Goal: Task Accomplishment & Management: Complete application form

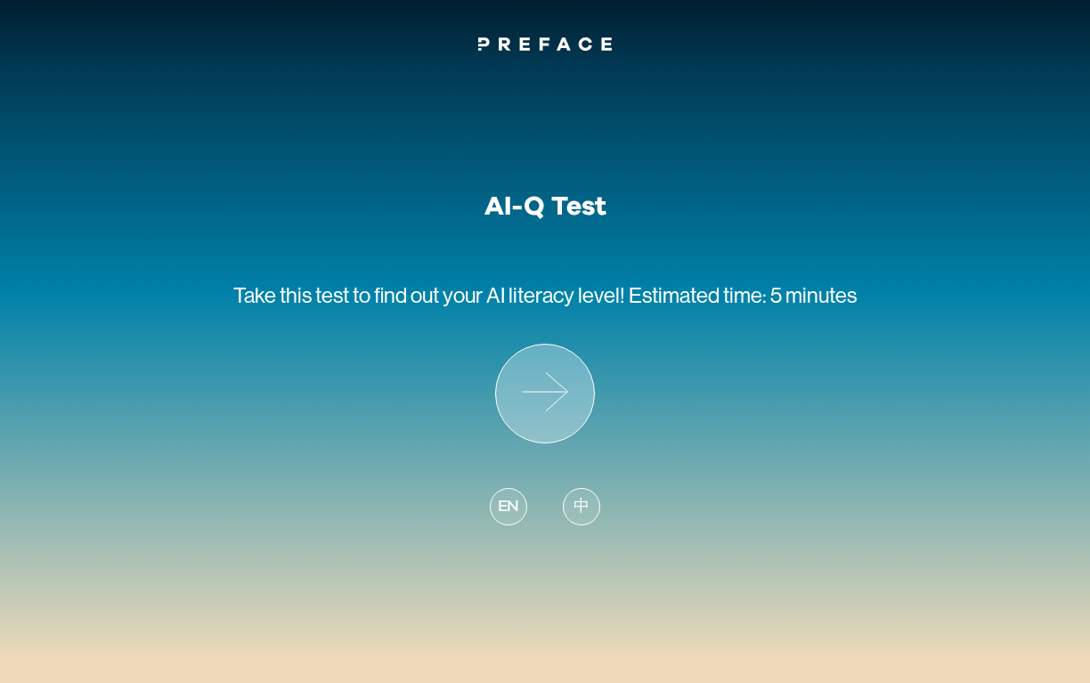
click at [541, 374] on icon at bounding box center [545, 394] width 98 height 98
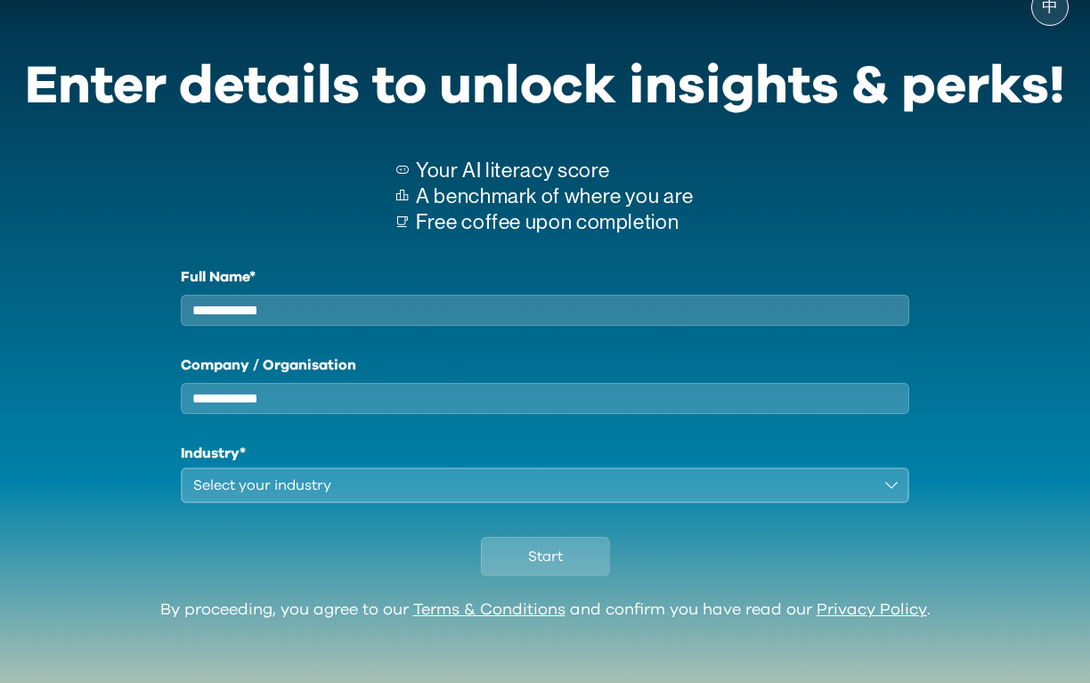
scroll to position [56, 0]
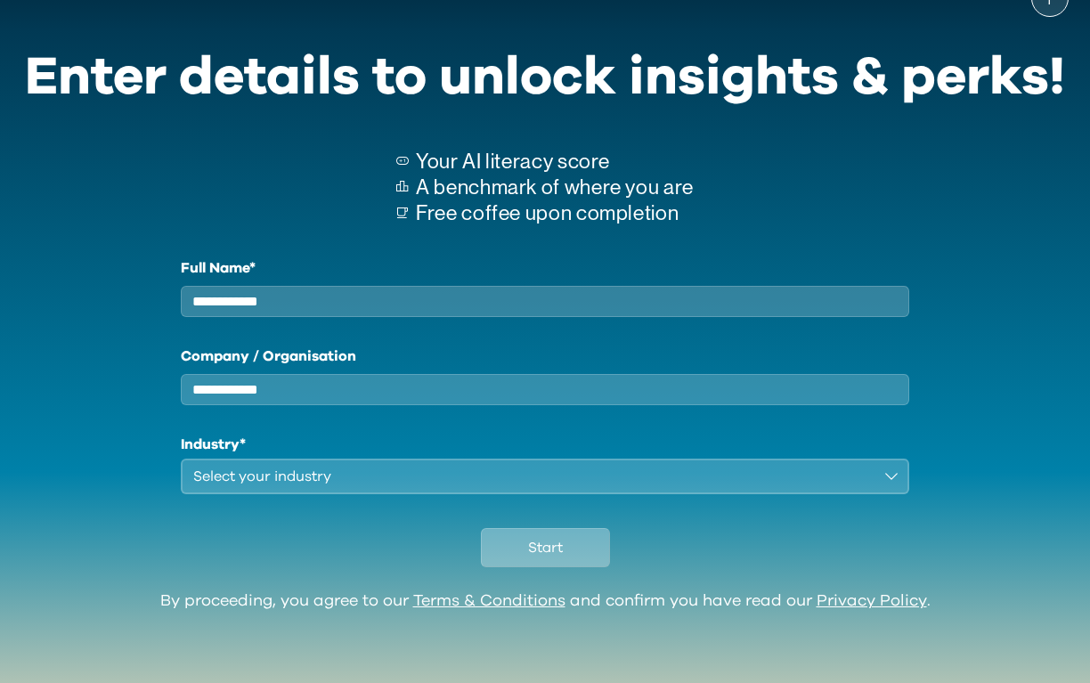
click at [532, 547] on span "Start" at bounding box center [545, 547] width 35 height 21
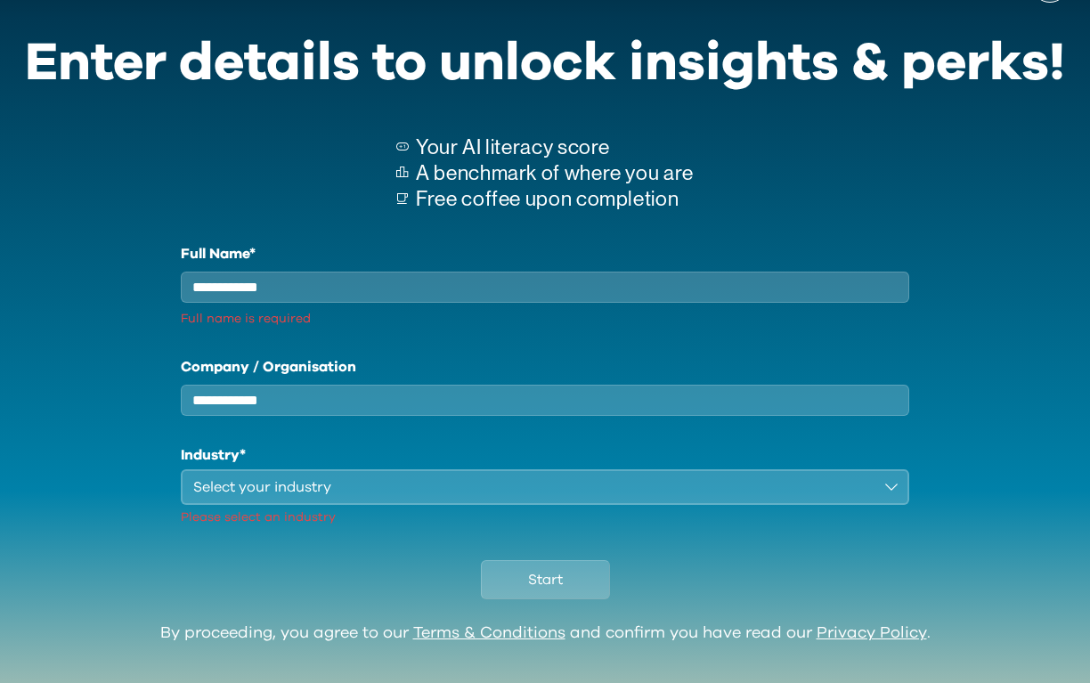
click at [337, 299] on input "Full Name*" at bounding box center [545, 287] width 728 height 31
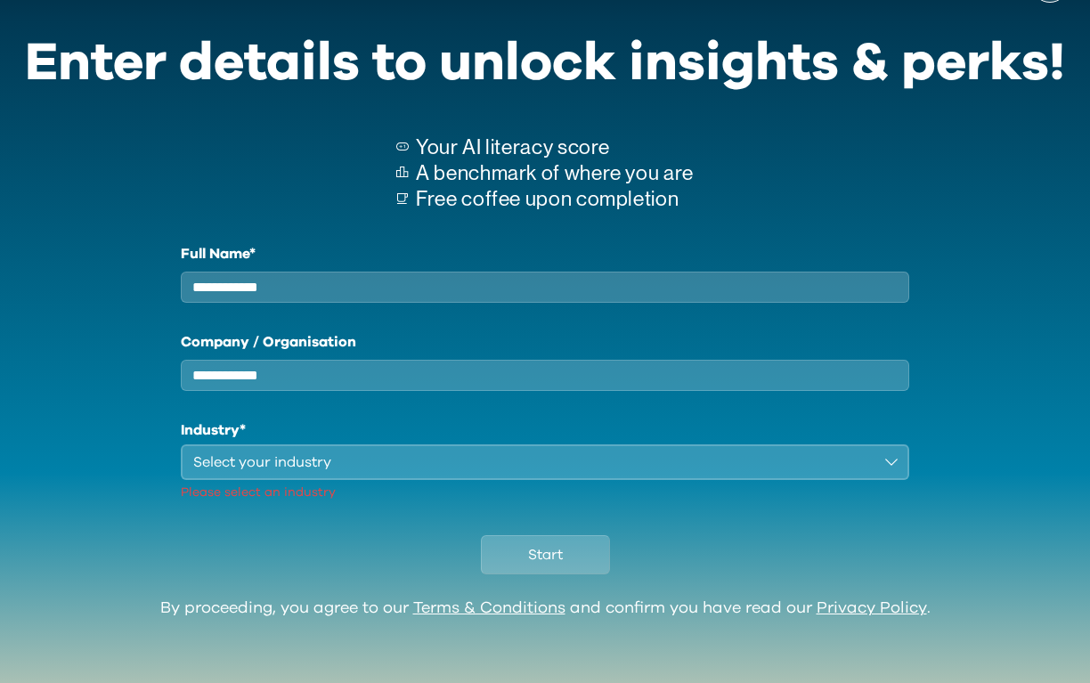
click at [332, 473] on div "Select your industry" at bounding box center [532, 461] width 678 height 21
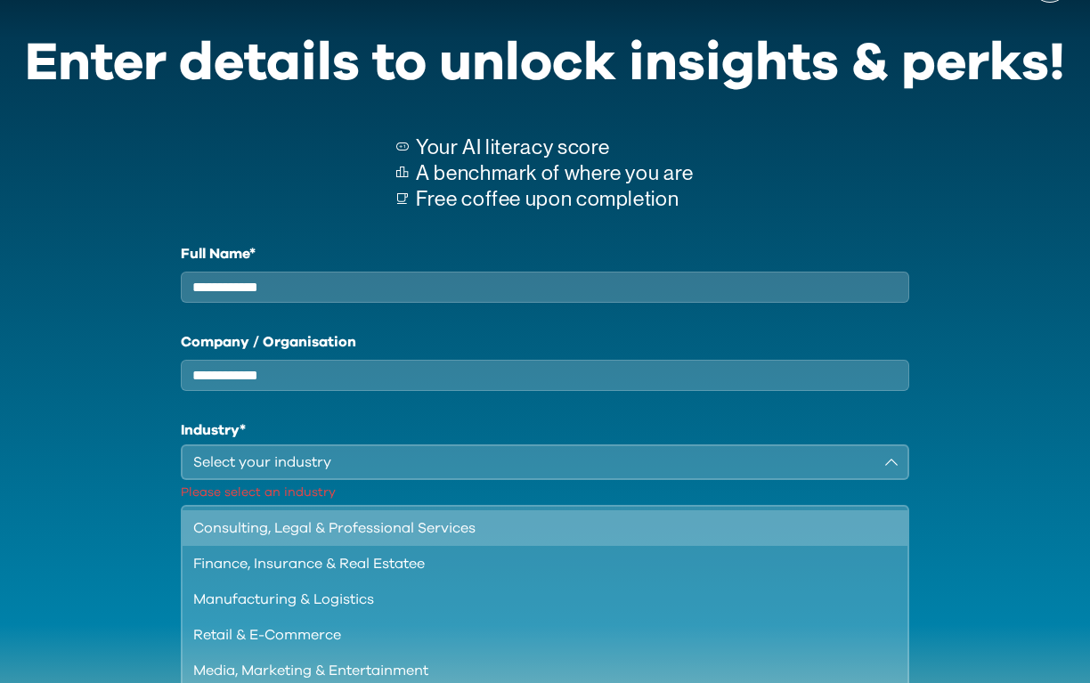
click at [316, 539] on div "Consulting, Legal & Professional Services" at bounding box center [534, 527] width 682 height 21
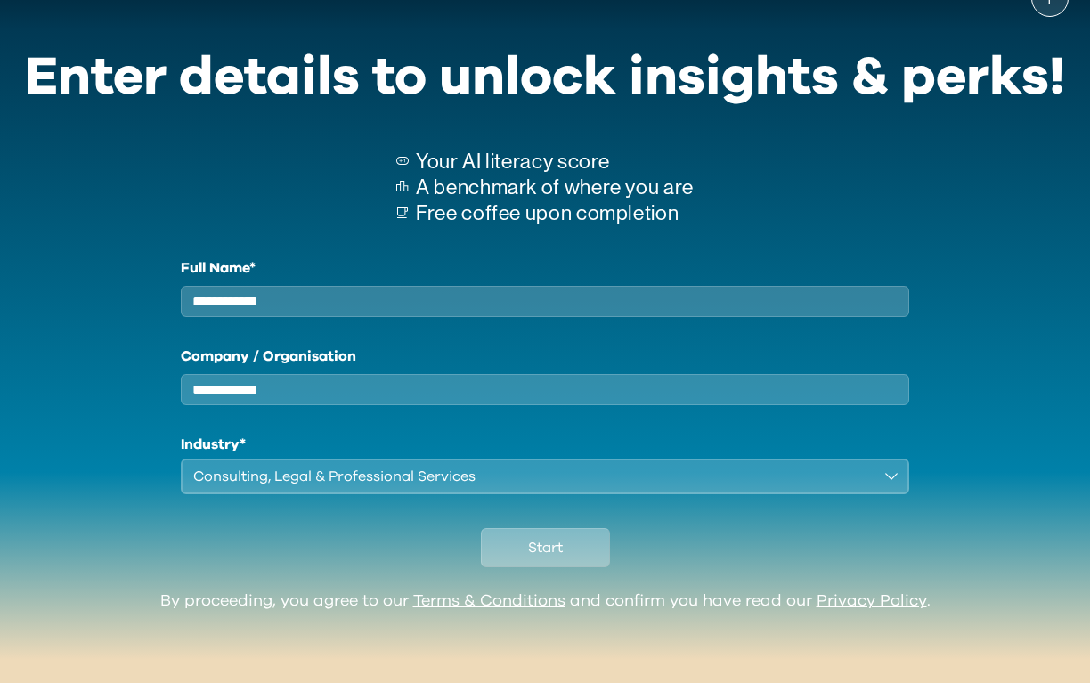
click at [497, 543] on button "Start" at bounding box center [545, 547] width 129 height 39
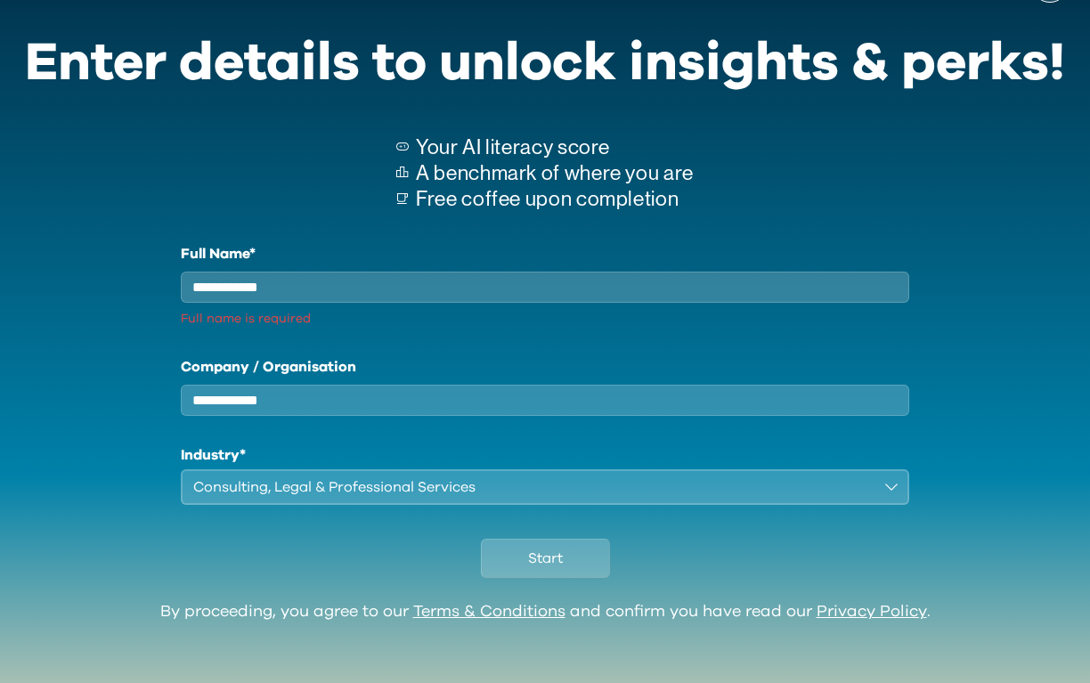
click at [329, 289] on input "Full Name*" at bounding box center [545, 287] width 728 height 31
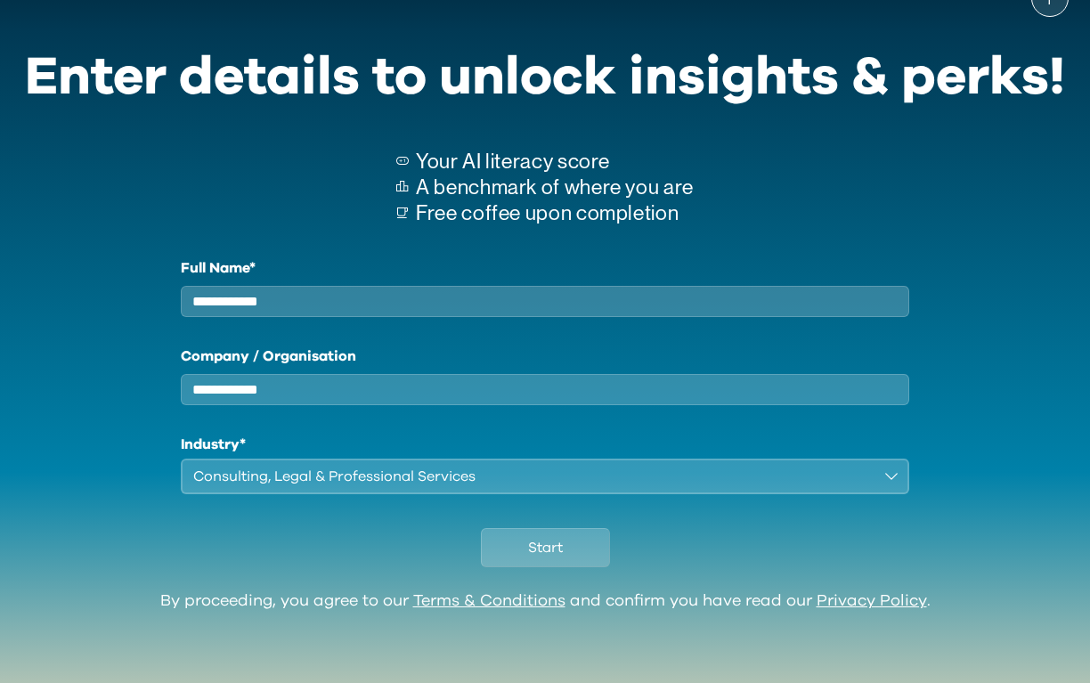
click at [221, 291] on input "Full Name*" at bounding box center [545, 301] width 728 height 31
click at [281, 306] on input "Full Name*" at bounding box center [545, 301] width 728 height 31
click at [307, 286] on input "Full Name*" at bounding box center [545, 301] width 728 height 31
drag, startPoint x: 288, startPoint y: 285, endPoint x: 277, endPoint y: 291, distance: 12.4
click at [287, 286] on input "Full Name*" at bounding box center [545, 301] width 728 height 31
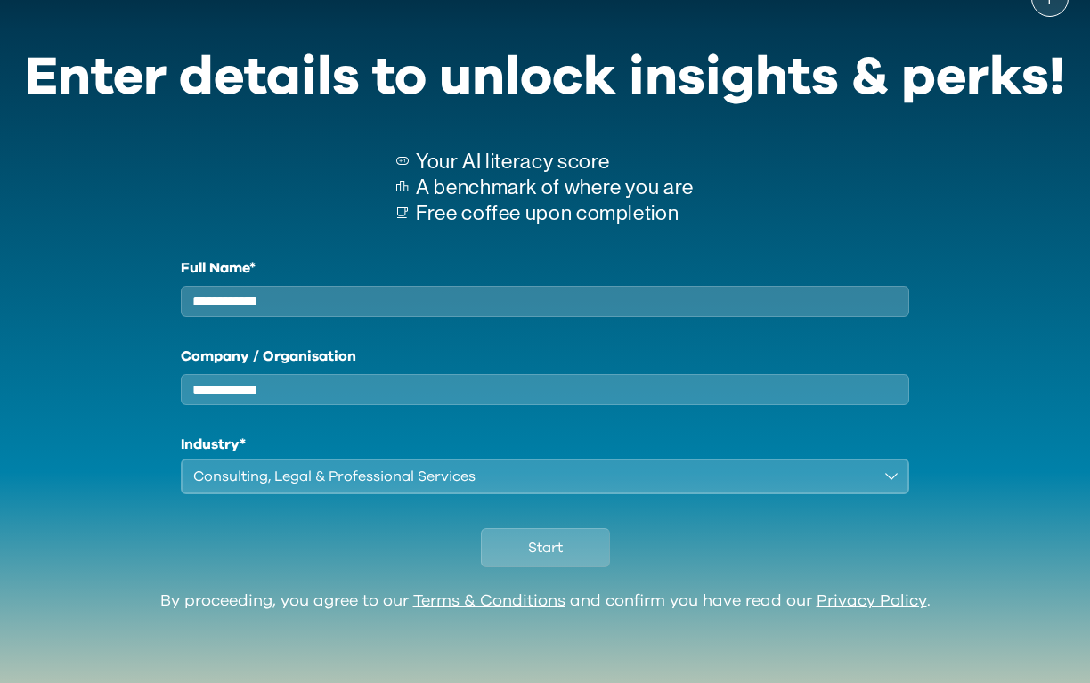
click at [221, 305] on input "Full Name*" at bounding box center [545, 301] width 728 height 31
click at [217, 301] on input "Full Name*" at bounding box center [545, 301] width 728 height 31
click at [208, 298] on input "Full Name*" at bounding box center [545, 301] width 728 height 31
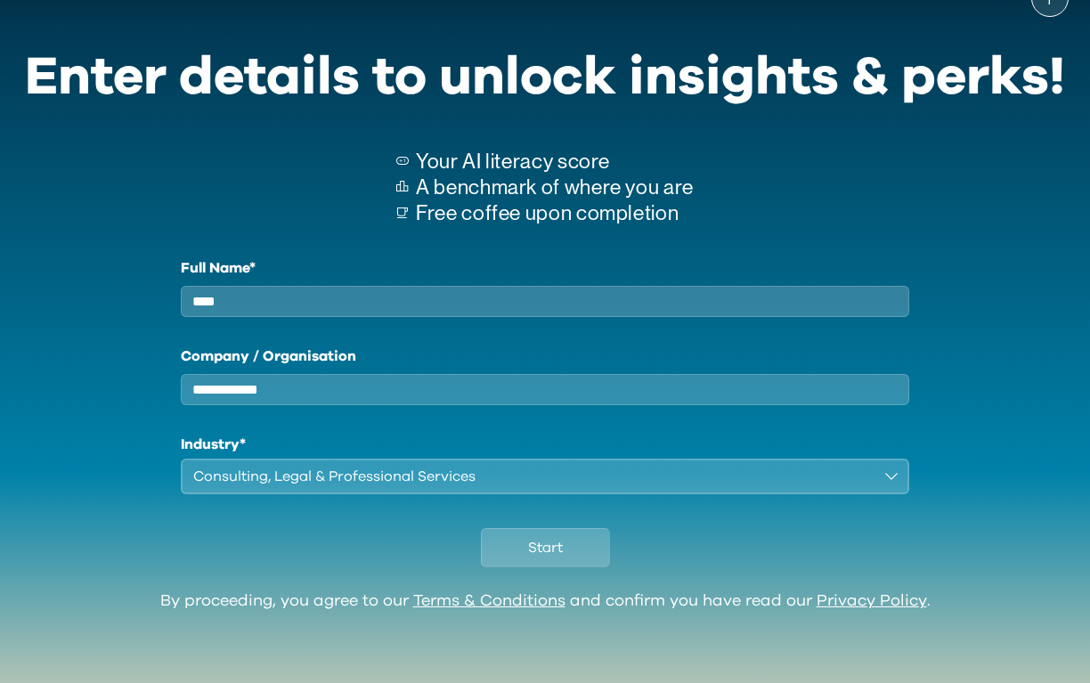
type input "****"
click at [542, 542] on span "Start" at bounding box center [545, 547] width 35 height 21
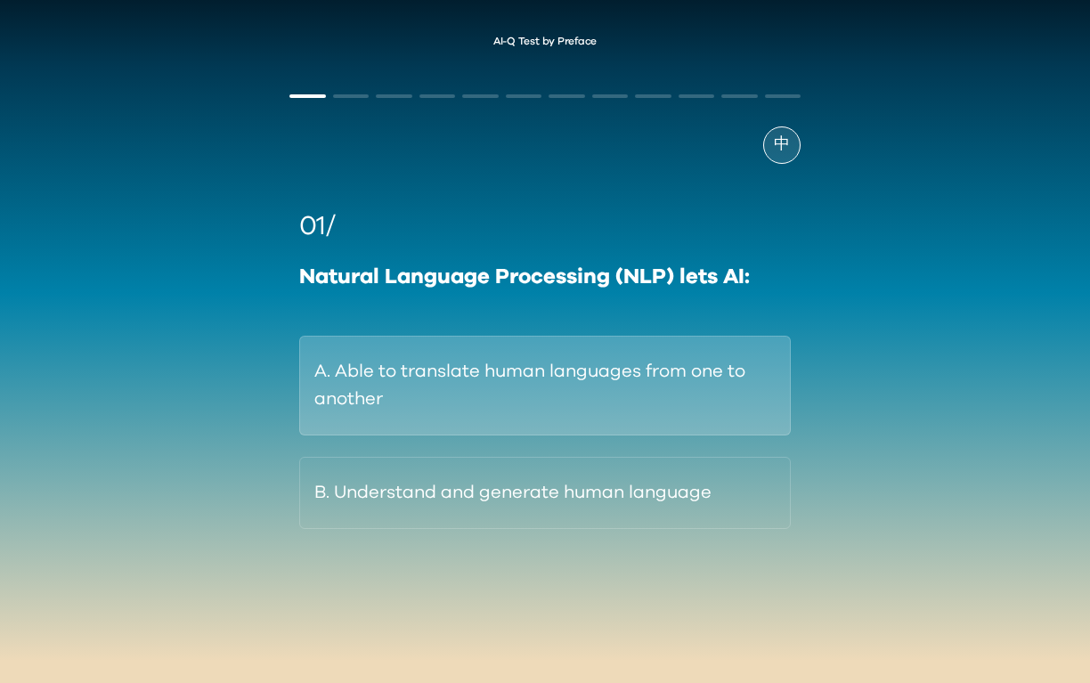
click at [448, 345] on button "A. Able to translate human languages from one to another" at bounding box center [544, 386] width 491 height 100
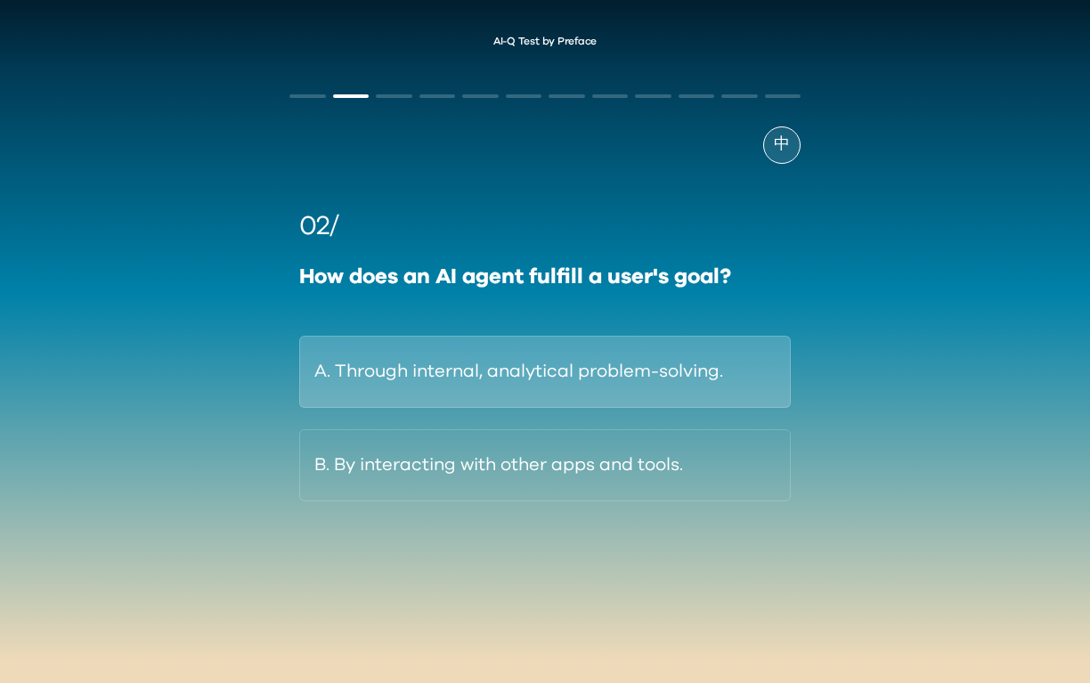
click at [411, 369] on button "A. Through internal, analytical problem-solving." at bounding box center [544, 372] width 491 height 72
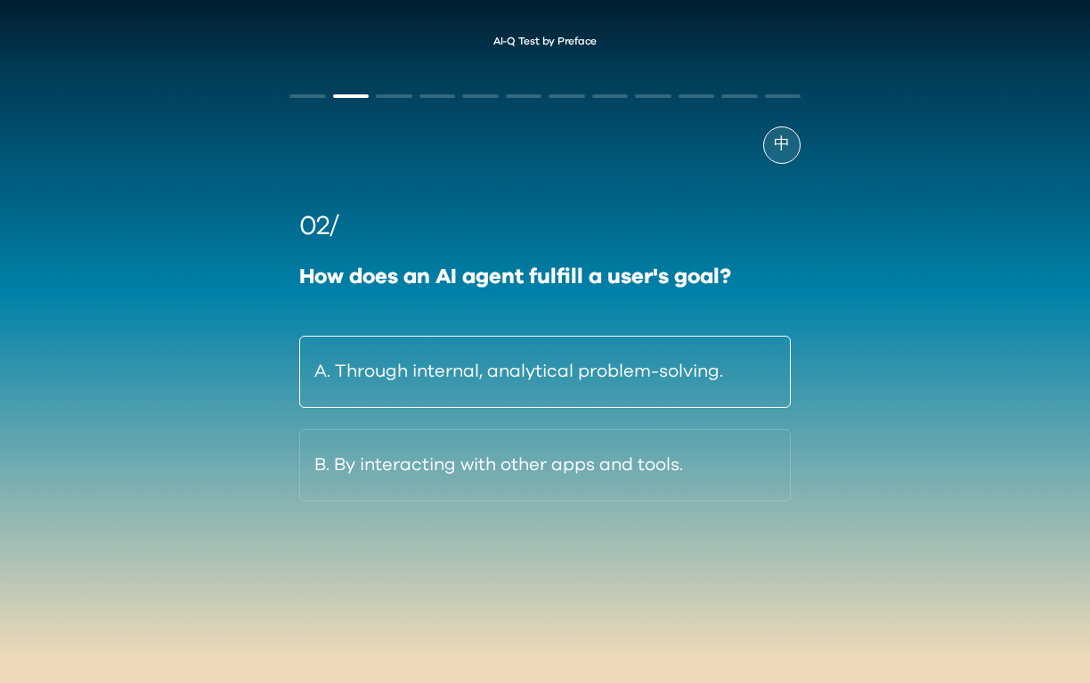
click at [411, 369] on button "A. Through internal, analytical problem-solving." at bounding box center [544, 372] width 491 height 72
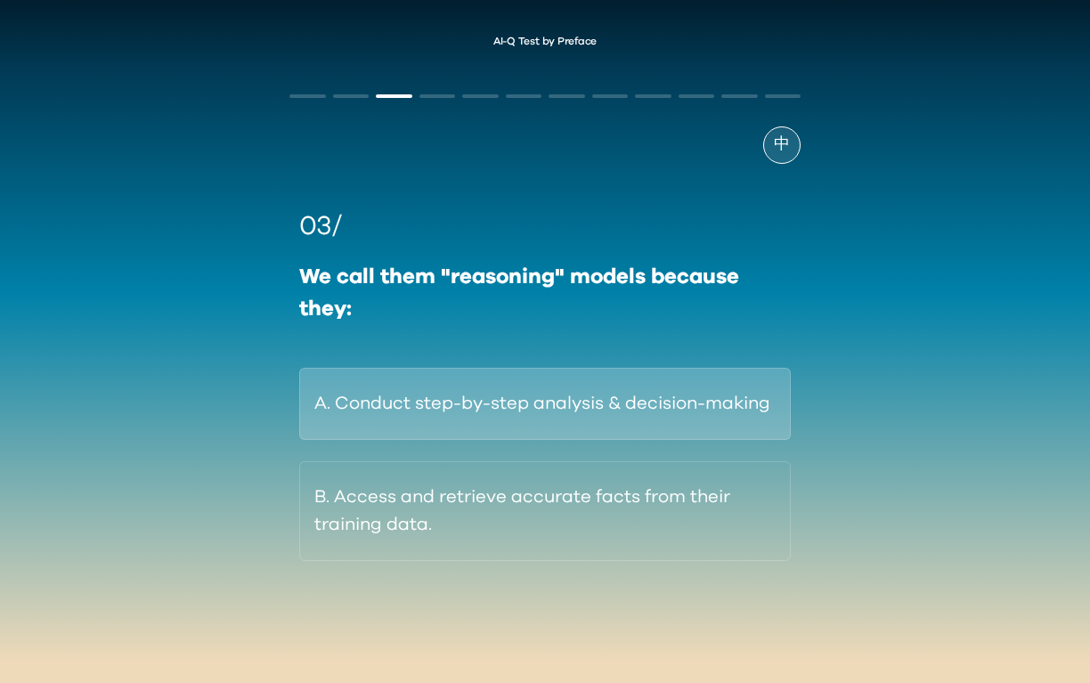
click at [467, 409] on button "A. Conduct step-by-step analysis & decision-making" at bounding box center [544, 404] width 491 height 72
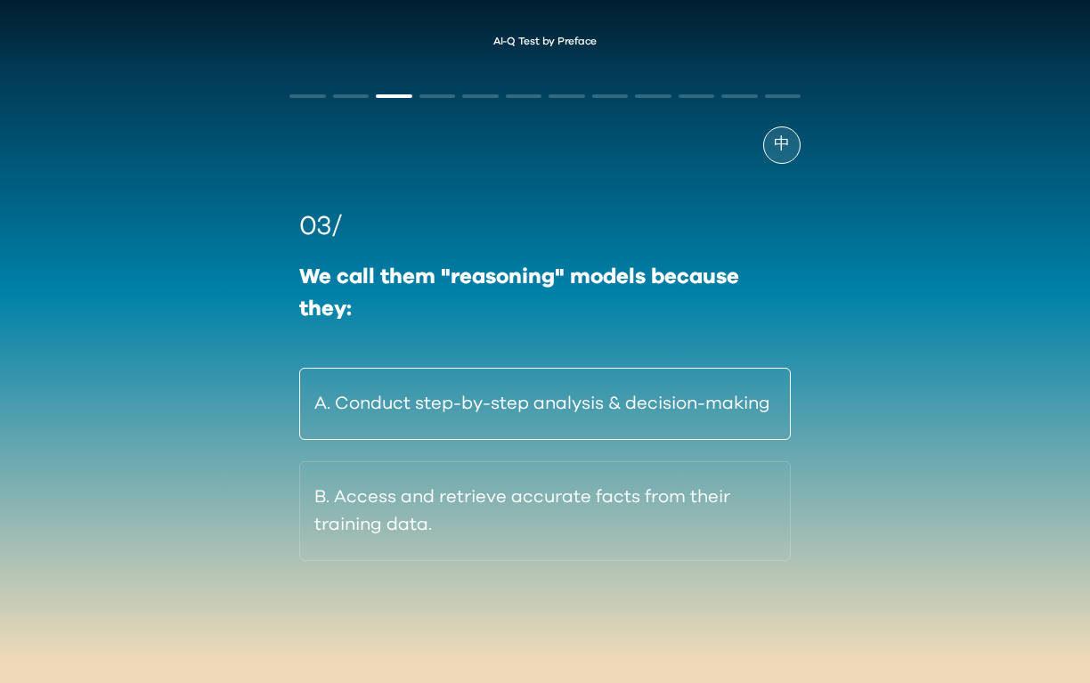
click at [467, 409] on button "A. Conduct step-by-step analysis & decision-making" at bounding box center [544, 404] width 491 height 72
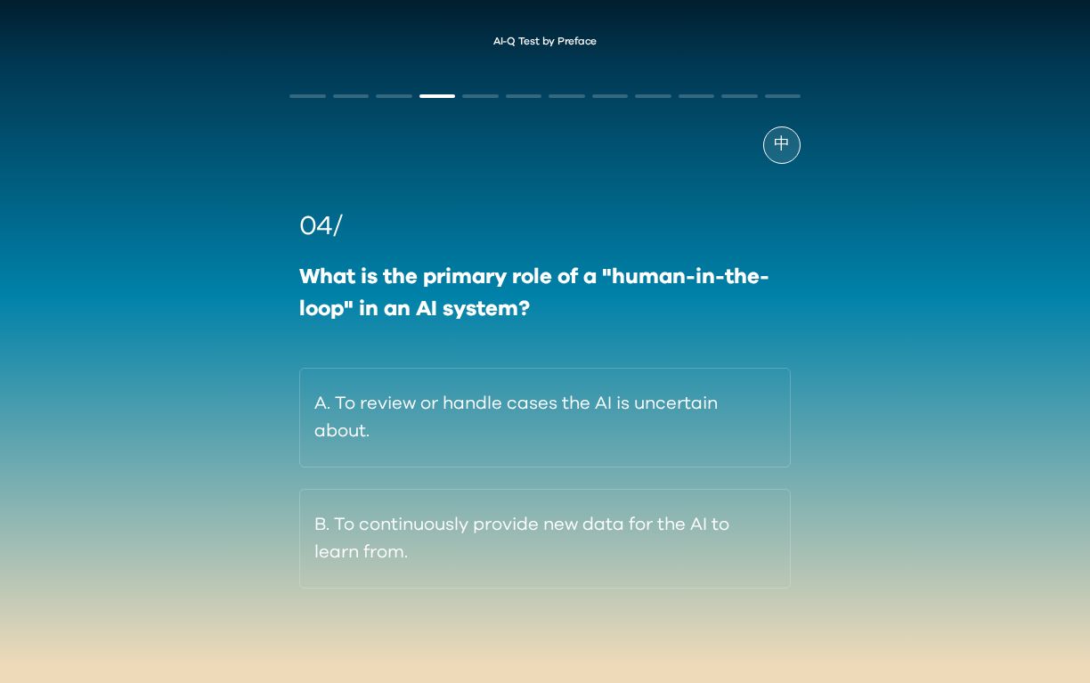
click at [784, 145] on span "中" at bounding box center [782, 145] width 16 height 24
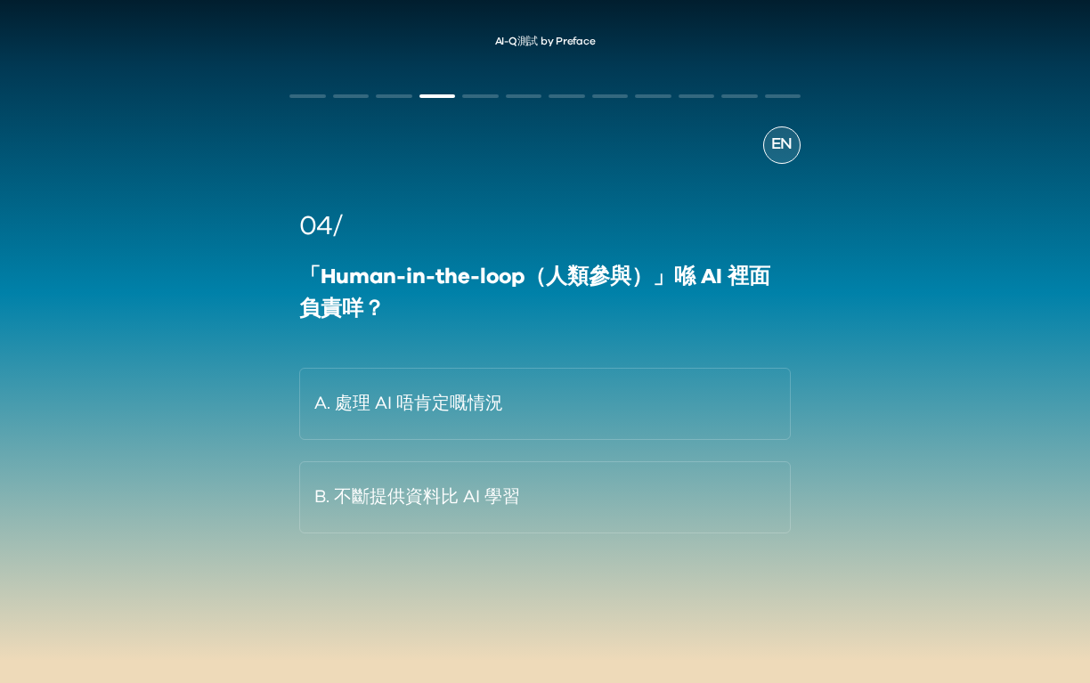
click at [776, 143] on span "EN" at bounding box center [781, 145] width 21 height 24
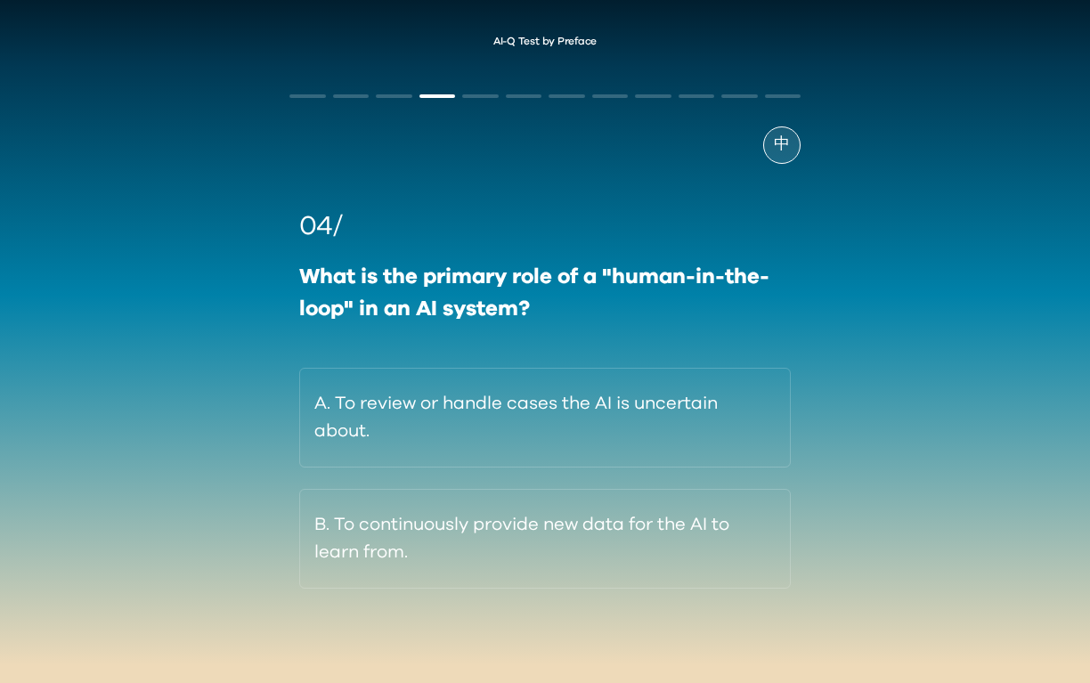
drag, startPoint x: 788, startPoint y: 136, endPoint x: 762, endPoint y: 206, distance: 74.1
click at [762, 207] on div "04/" at bounding box center [544, 227] width 491 height 40
click at [774, 140] on span "中" at bounding box center [782, 145] width 16 height 24
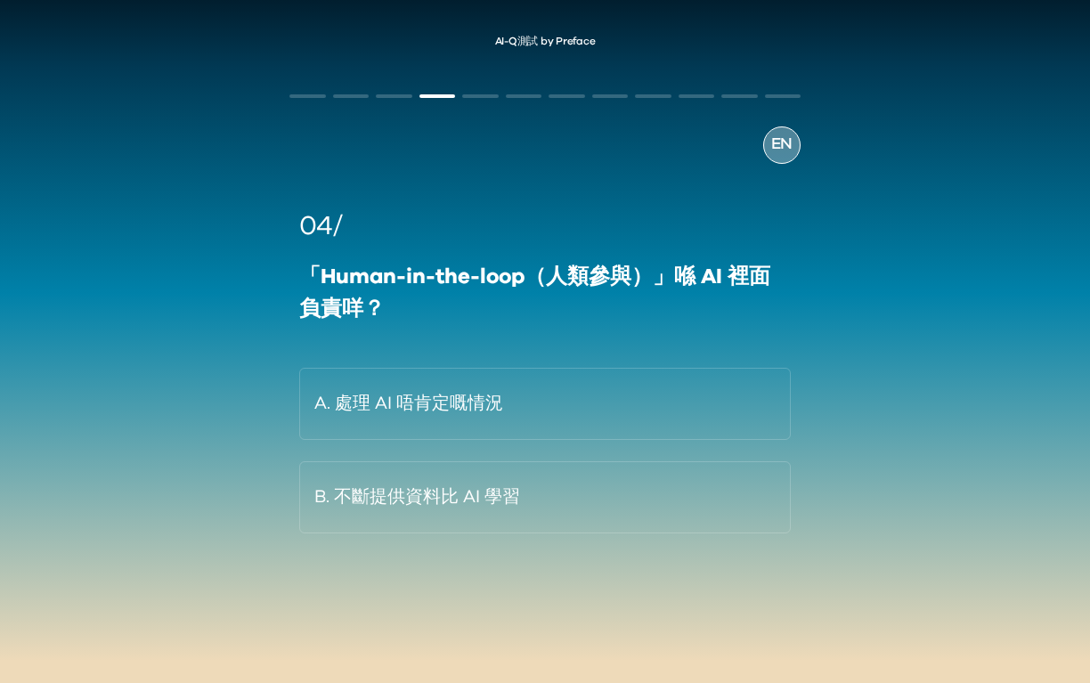
click at [774, 140] on span "EN" at bounding box center [781, 145] width 21 height 24
